Goal: Transaction & Acquisition: Purchase product/service

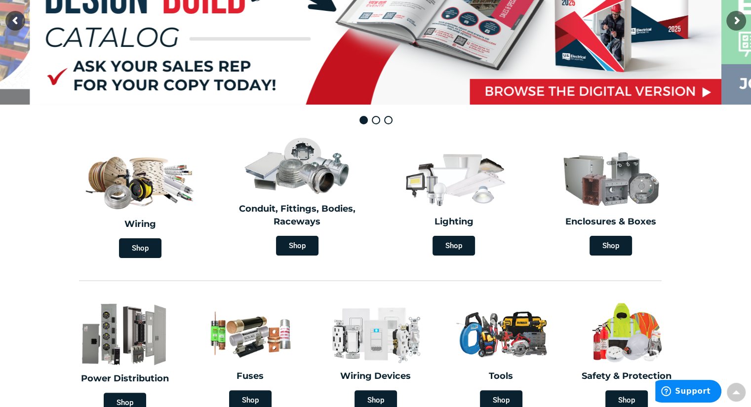
scroll to position [145, 0]
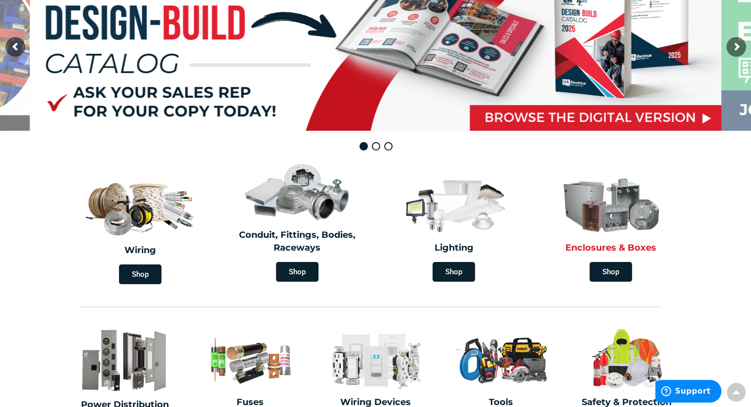
click at [609, 247] on h2 "Enclosures & Boxes" at bounding box center [611, 248] width 142 height 13
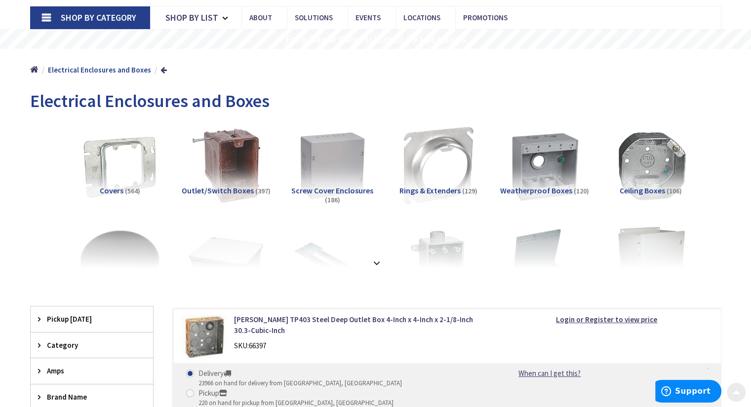
scroll to position [60, 0]
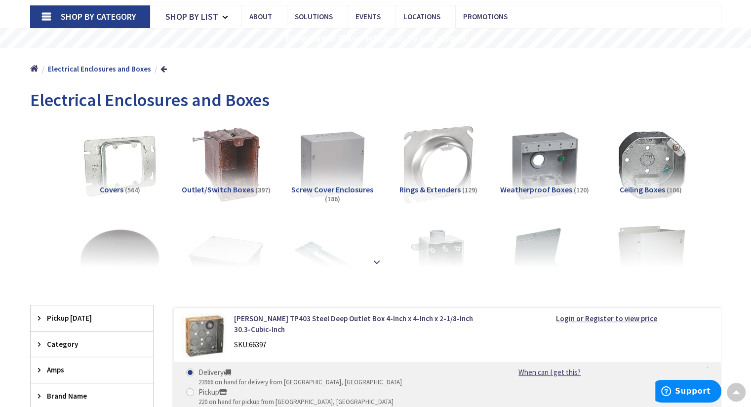
click at [374, 261] on strong at bounding box center [377, 258] width 12 height 11
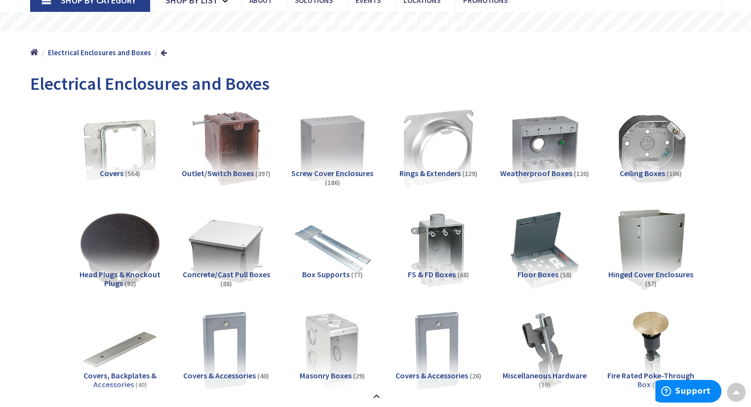
scroll to position [78, 0]
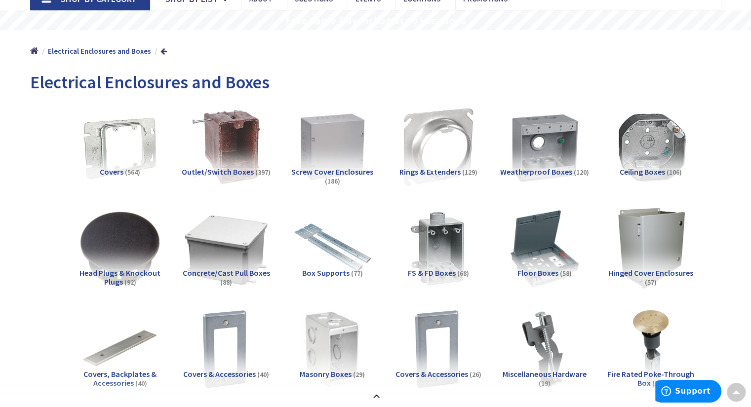
click at [229, 261] on img at bounding box center [225, 247] width 89 height 89
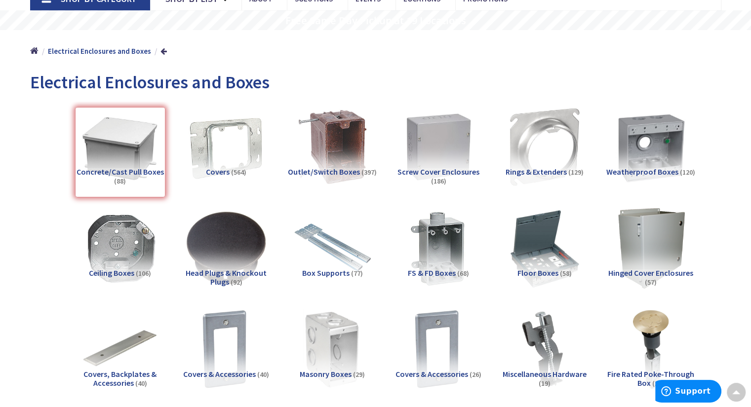
scroll to position [812, 0]
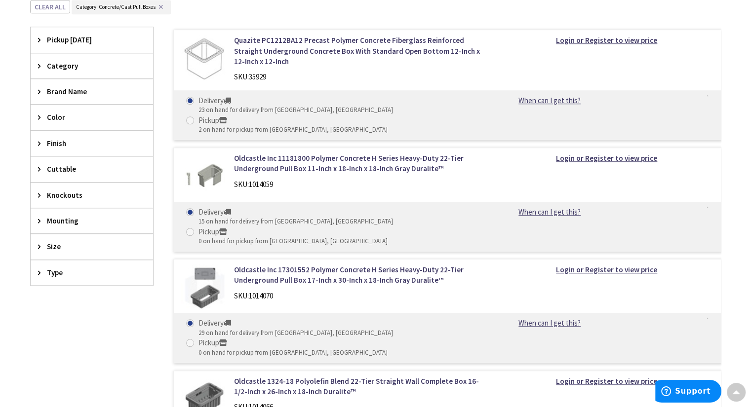
click at [37, 243] on div "Size" at bounding box center [92, 246] width 122 height 25
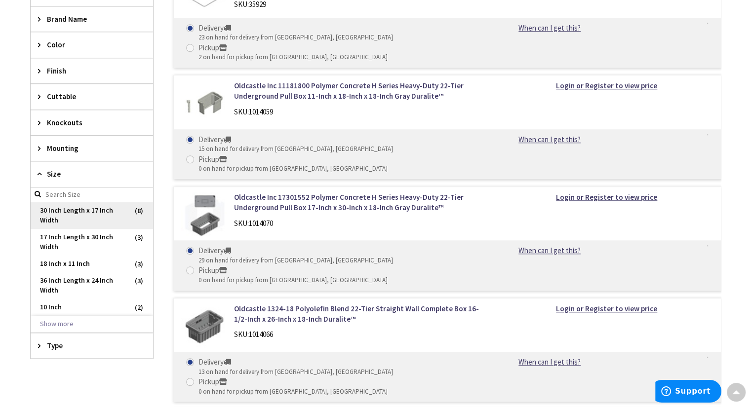
scroll to position [894, 0]
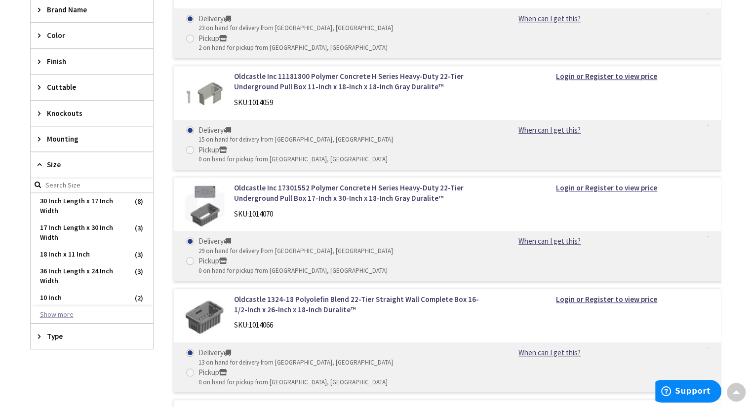
click at [50, 312] on button "Show more" at bounding box center [92, 315] width 122 height 17
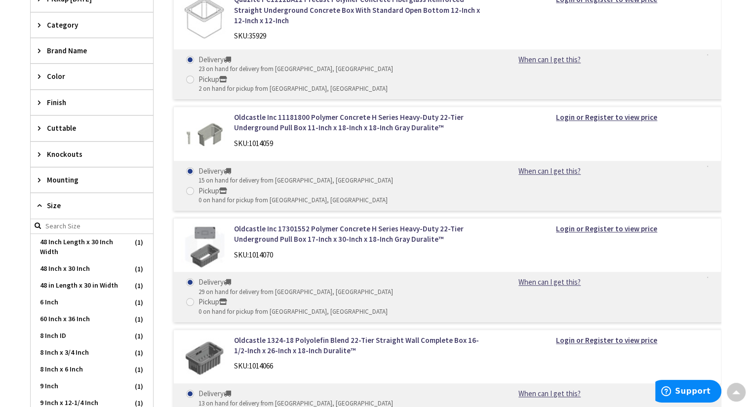
scroll to position [1174, 0]
click at [88, 292] on span "48 in Length x 30 in Width" at bounding box center [92, 286] width 122 height 17
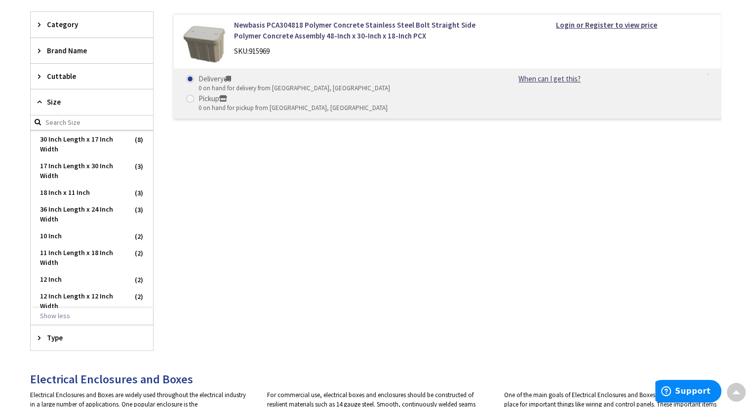
scroll to position [0, 0]
